Goal: Information Seeking & Learning: Learn about a topic

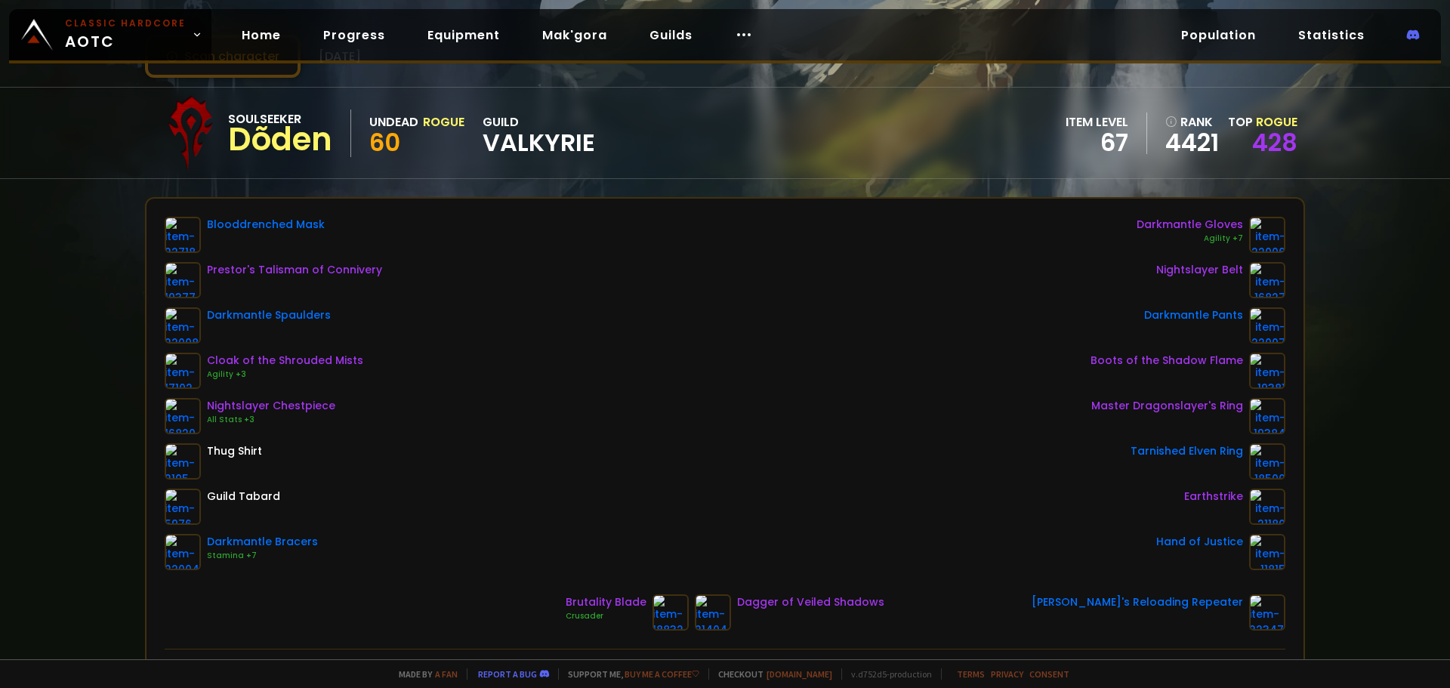
scroll to position [76, 0]
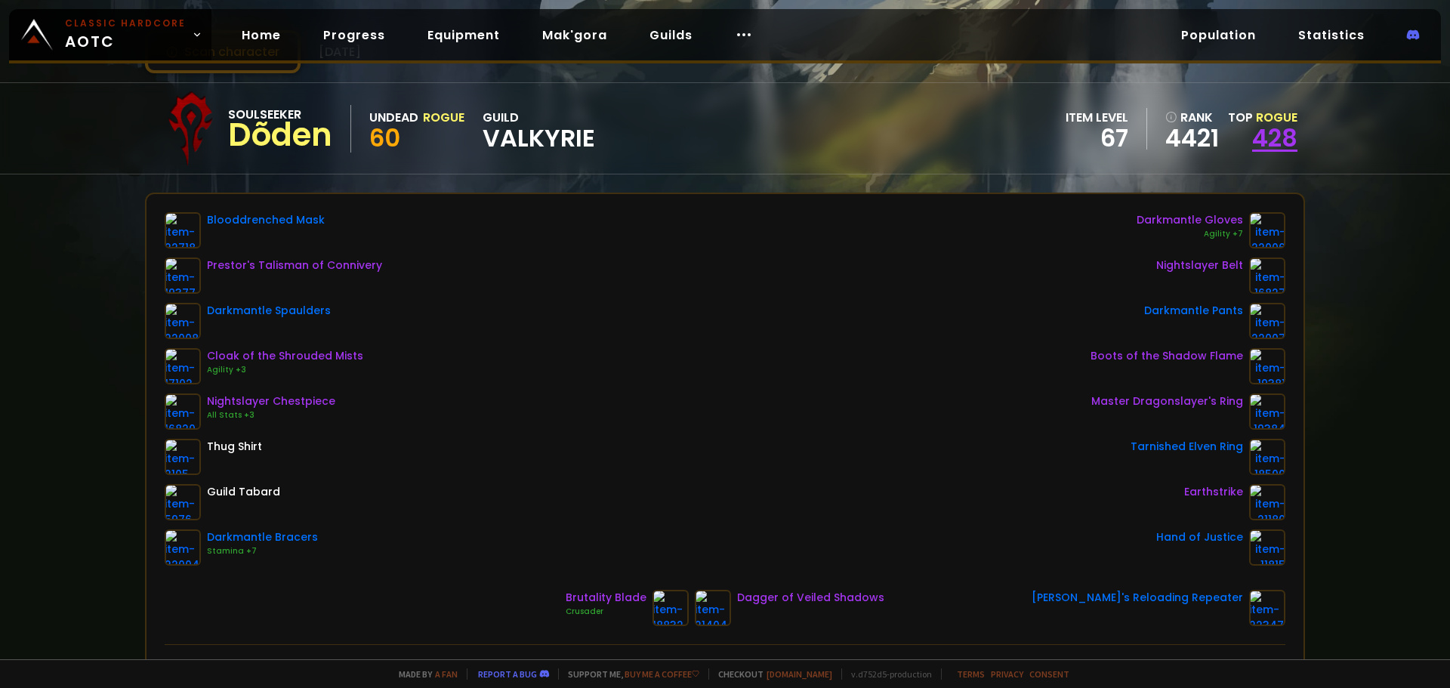
click at [1259, 134] on link "428" at bounding box center [1275, 138] width 45 height 34
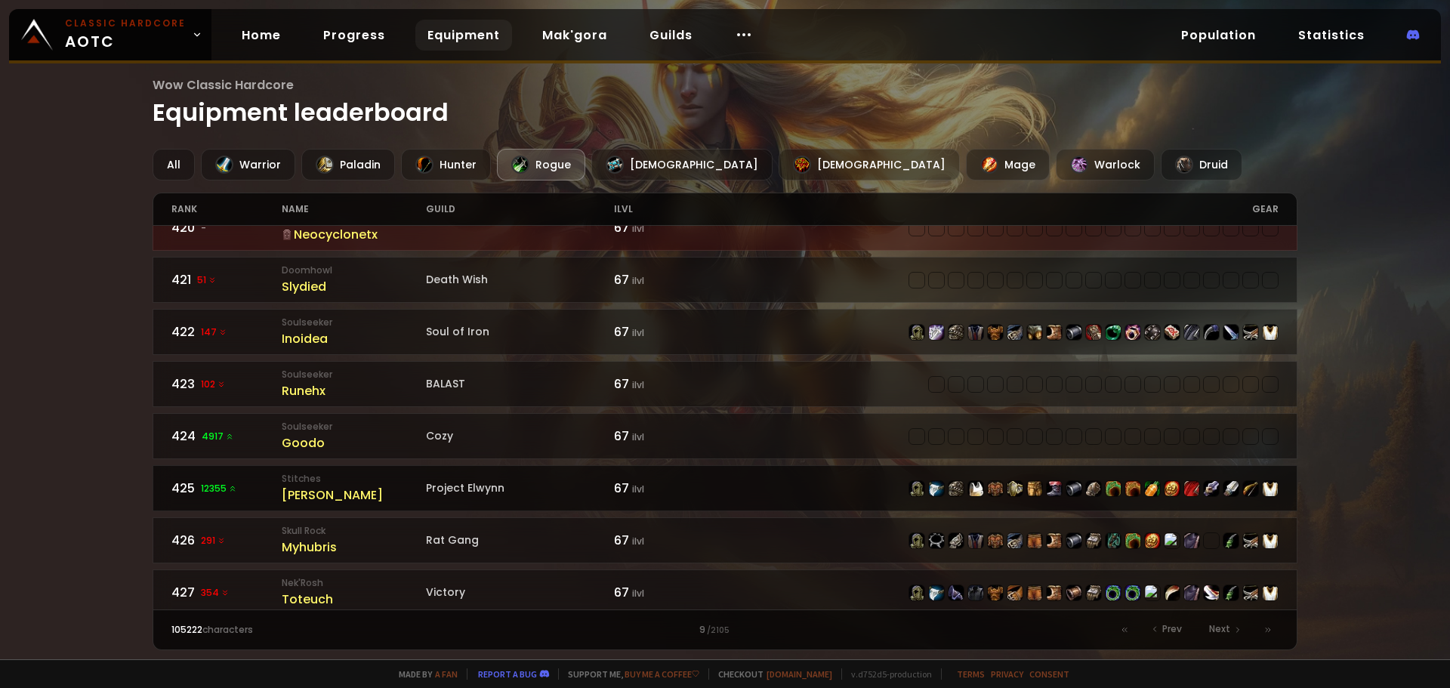
scroll to position [1058, 0]
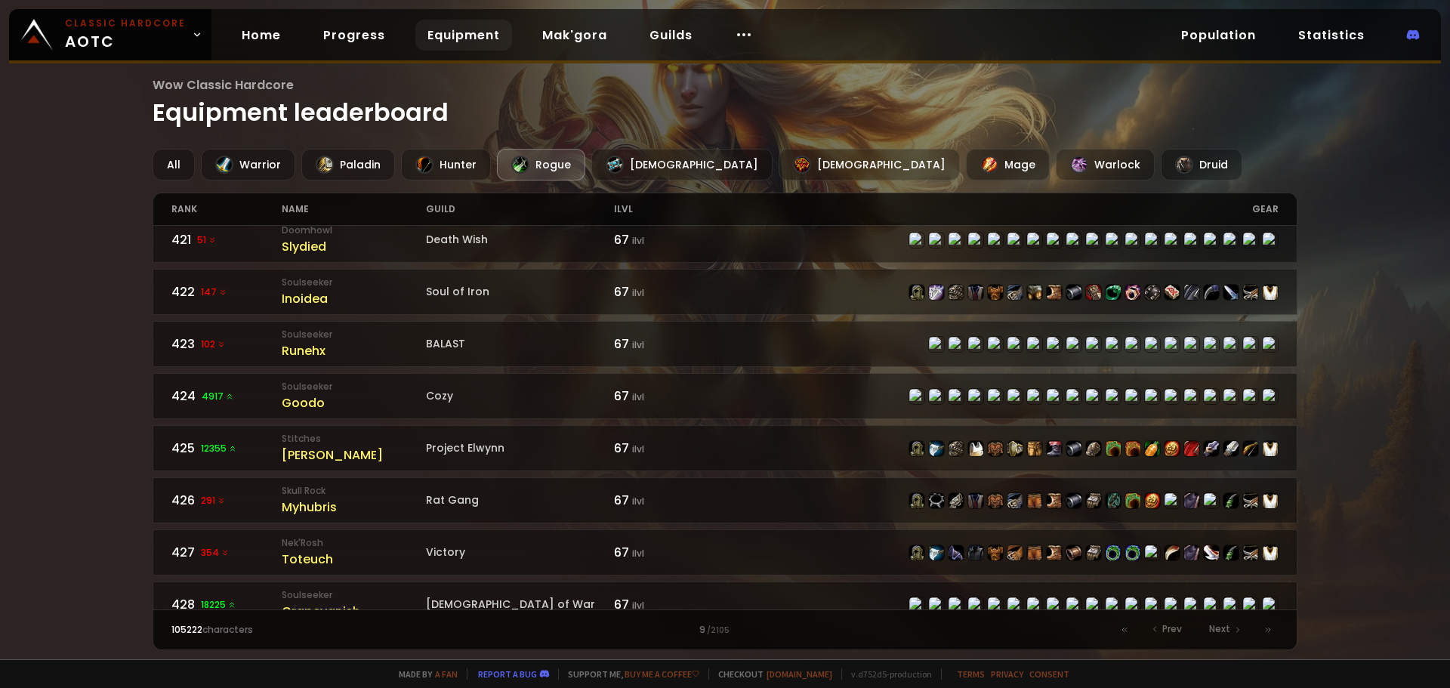
drag, startPoint x: 627, startPoint y: 68, endPoint x: 604, endPoint y: 70, distance: 23.5
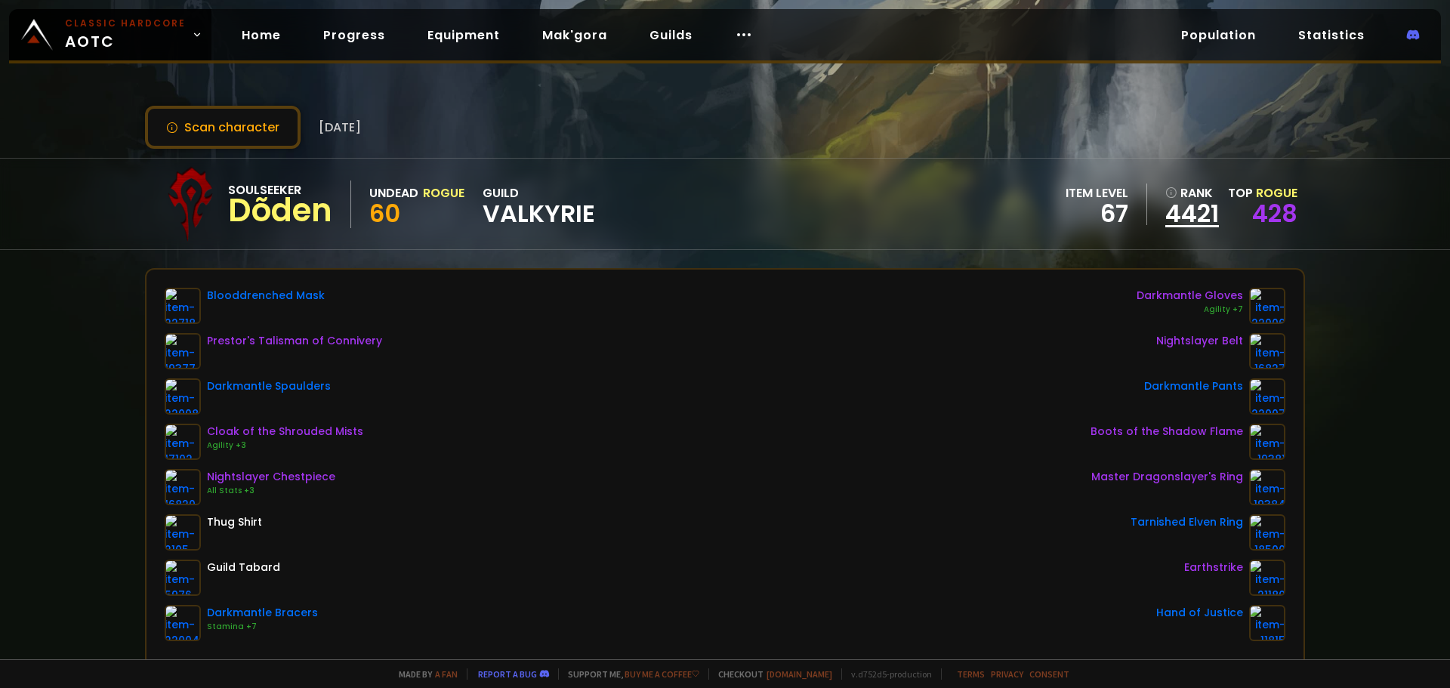
click at [1178, 221] on link "4421" at bounding box center [1193, 213] width 54 height 23
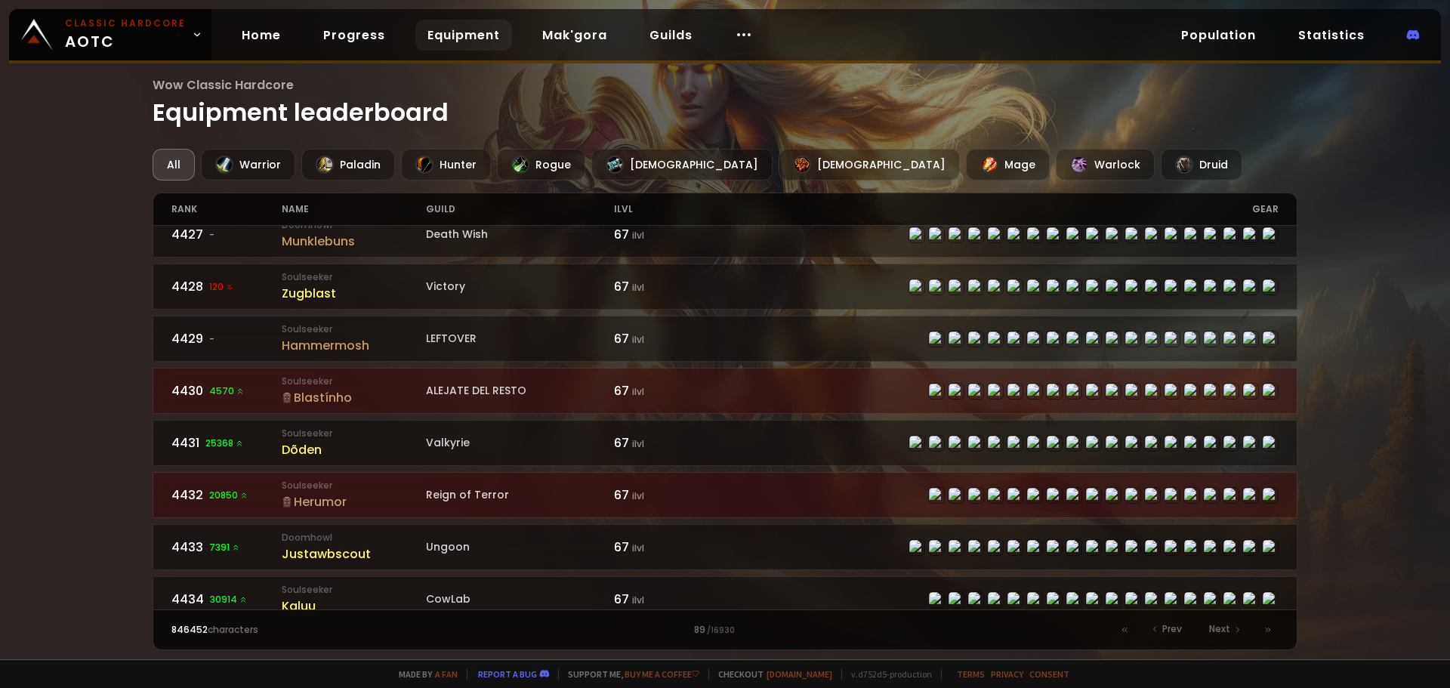
scroll to position [1435, 0]
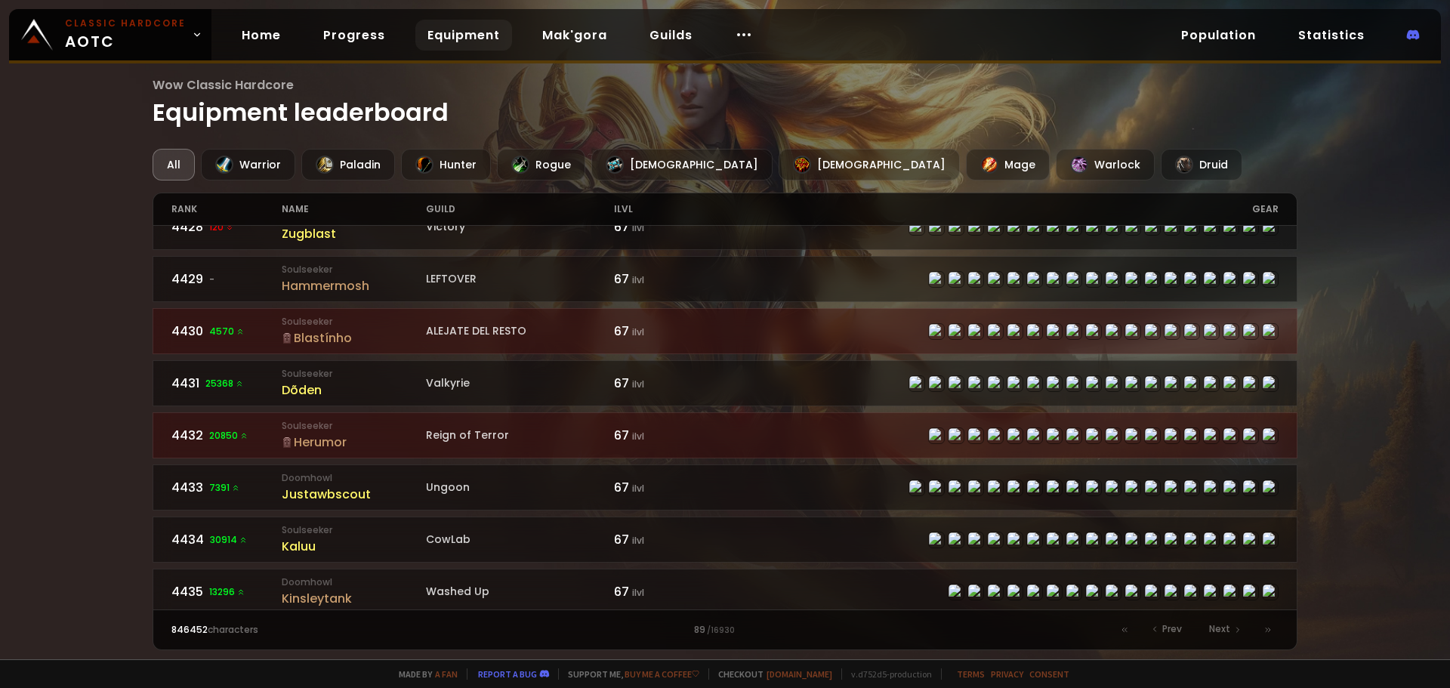
drag, startPoint x: 164, startPoint y: 389, endPoint x: 150, endPoint y: 381, distance: 15.6
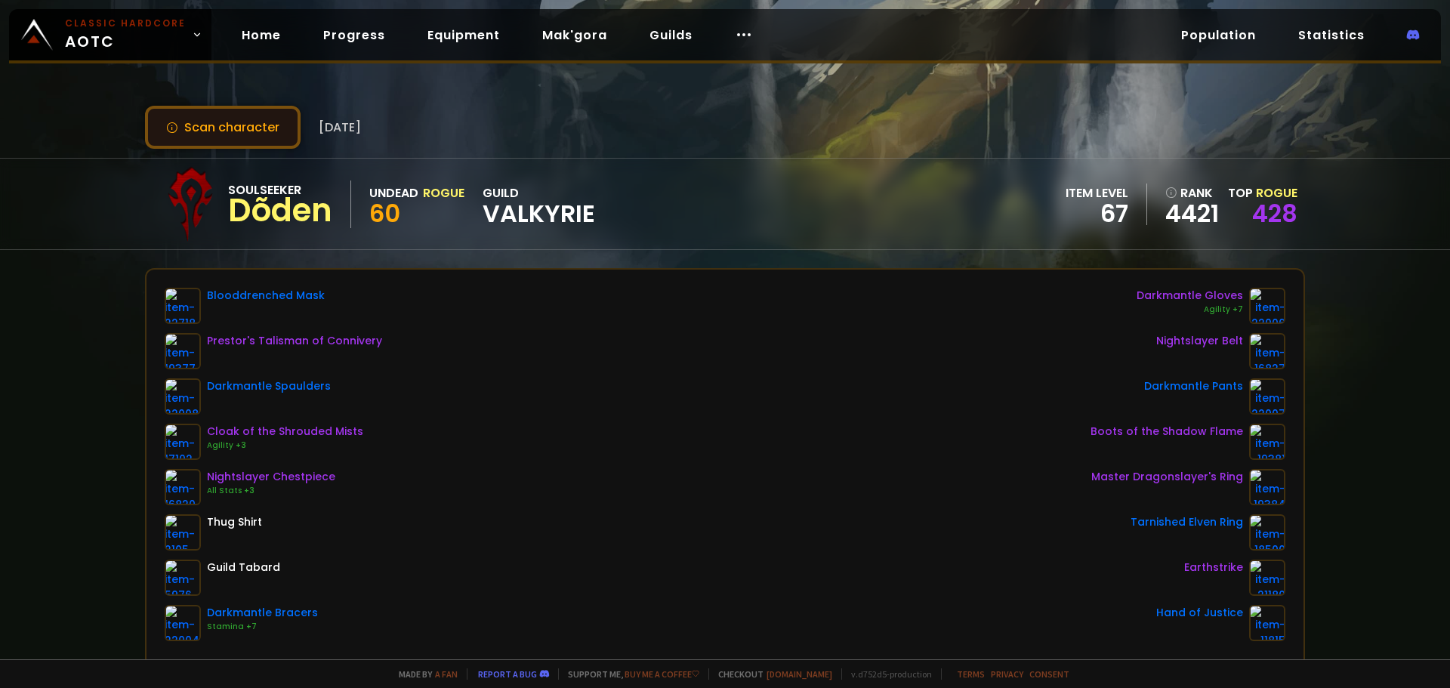
click at [230, 121] on button "Scan character" at bounding box center [223, 127] width 156 height 43
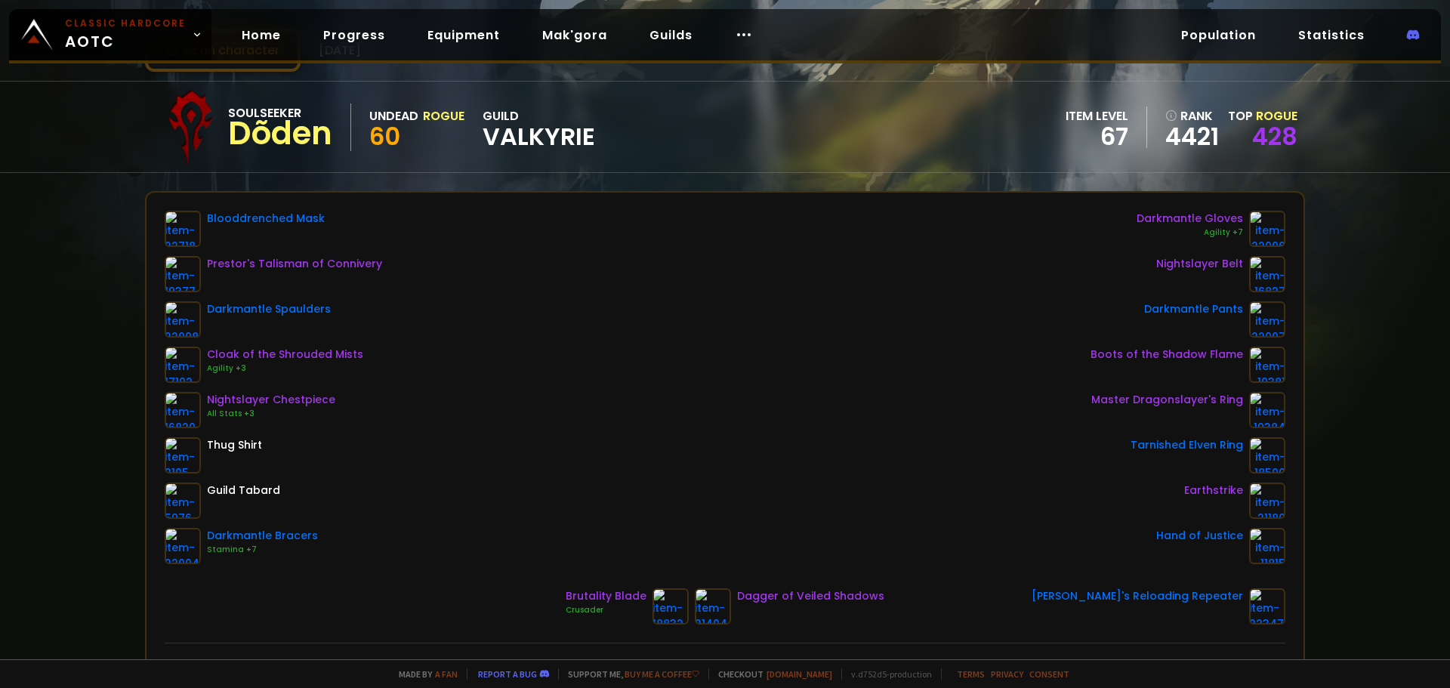
scroll to position [76, 0]
